Goal: Check status: Check status

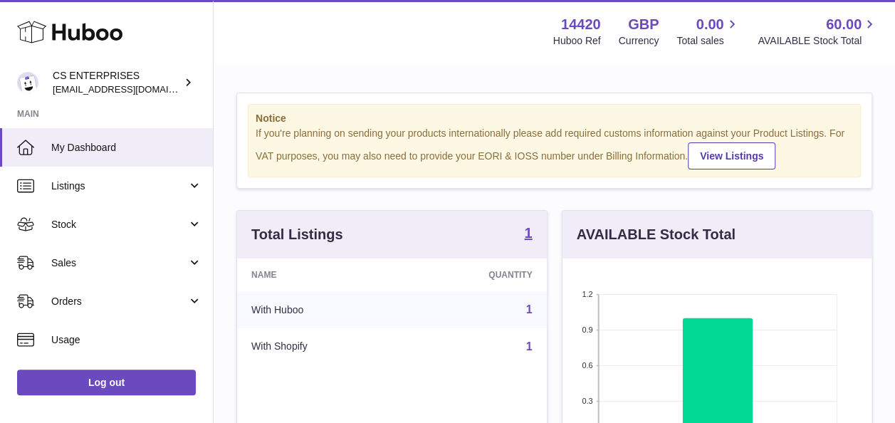
scroll to position [222, 309]
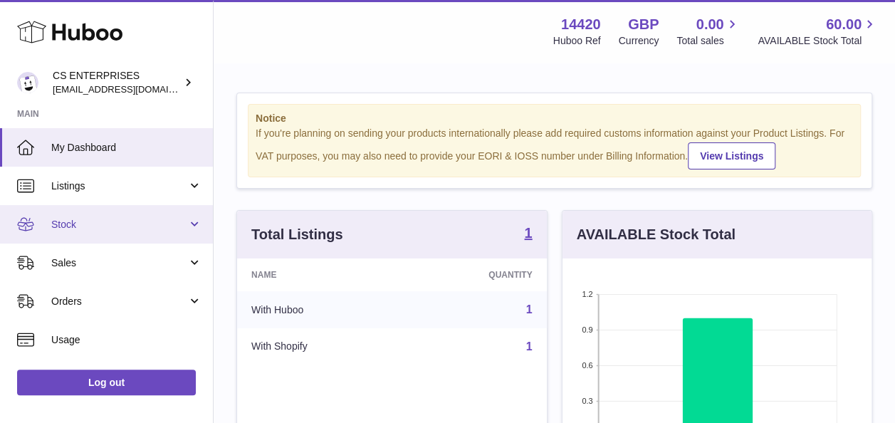
click at [96, 222] on span "Stock" at bounding box center [119, 225] width 136 height 14
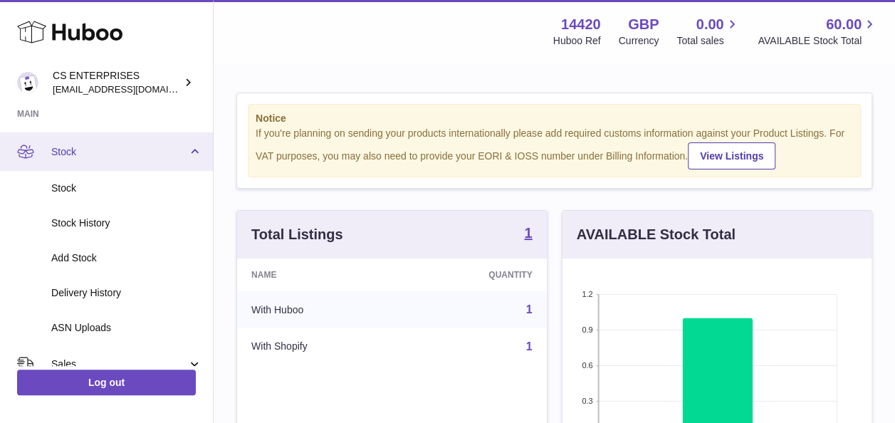
scroll to position [74, 0]
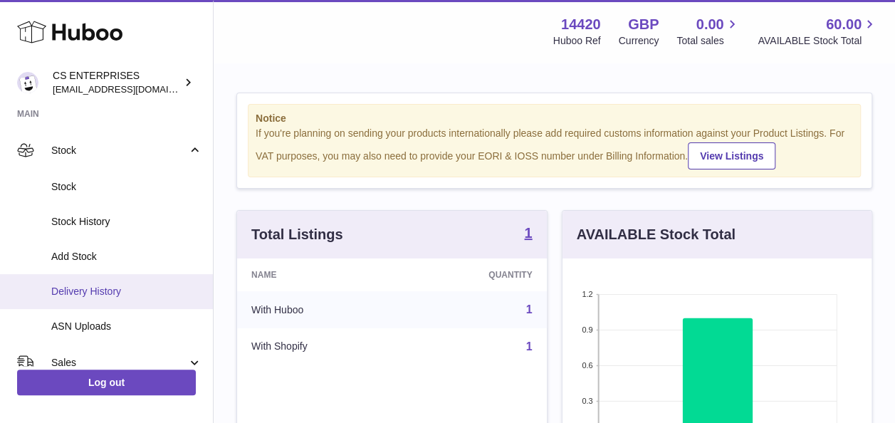
click at [123, 298] on link "Delivery History" at bounding box center [106, 291] width 213 height 35
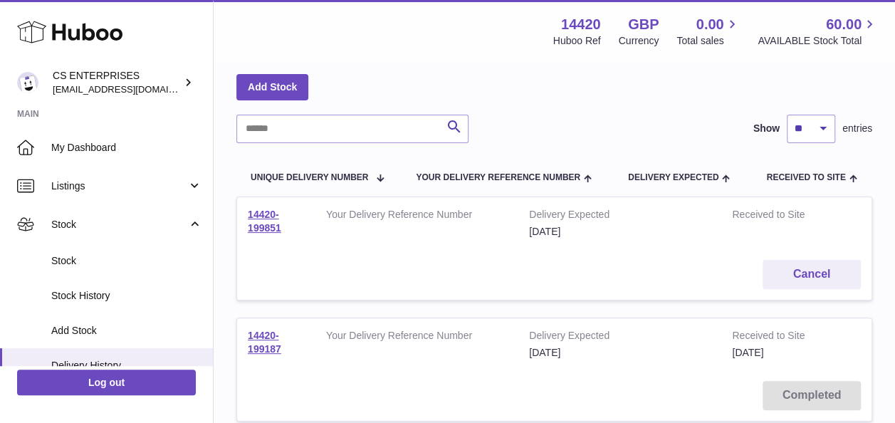
scroll to position [65, 0]
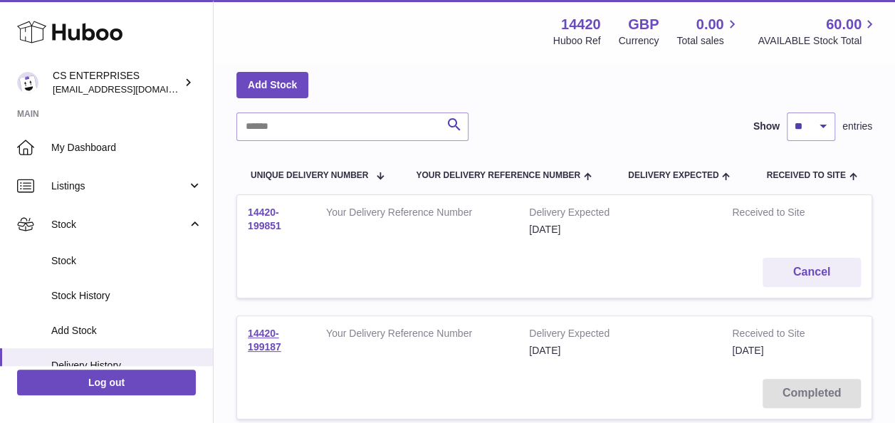
click at [266, 212] on link "14420-199851" at bounding box center [264, 219] width 33 height 25
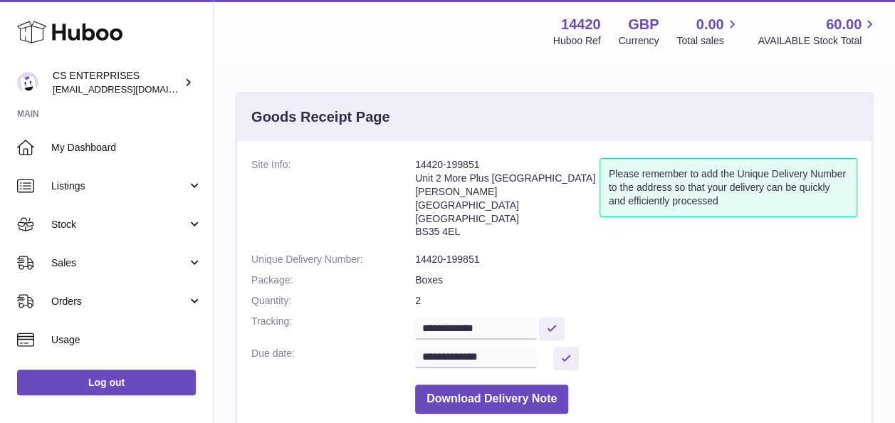
drag, startPoint x: 489, startPoint y: 164, endPoint x: 409, endPoint y: 159, distance: 80.7
click at [409, 159] on dl "**********" at bounding box center [554, 289] width 606 height 263
copy dl "14420-199851"
